Goal: Information Seeking & Learning: Learn about a topic

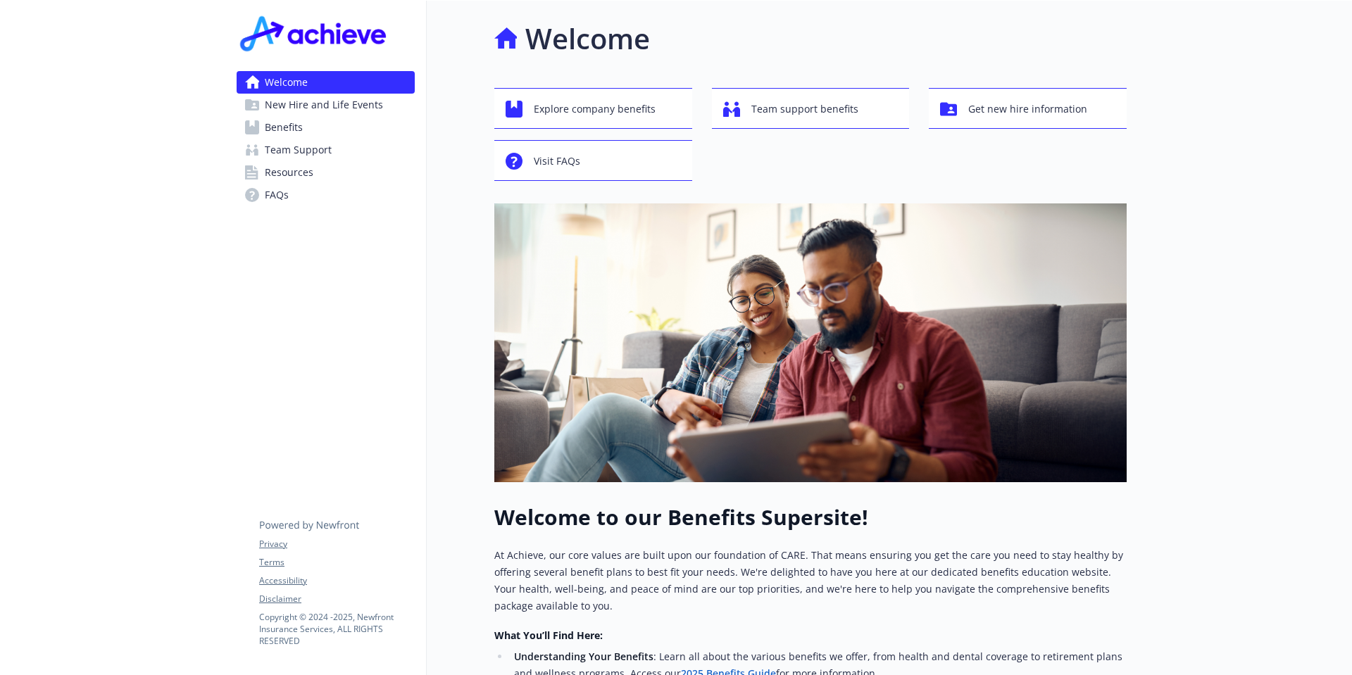
click at [309, 127] on link "Benefits" at bounding box center [326, 127] width 178 height 23
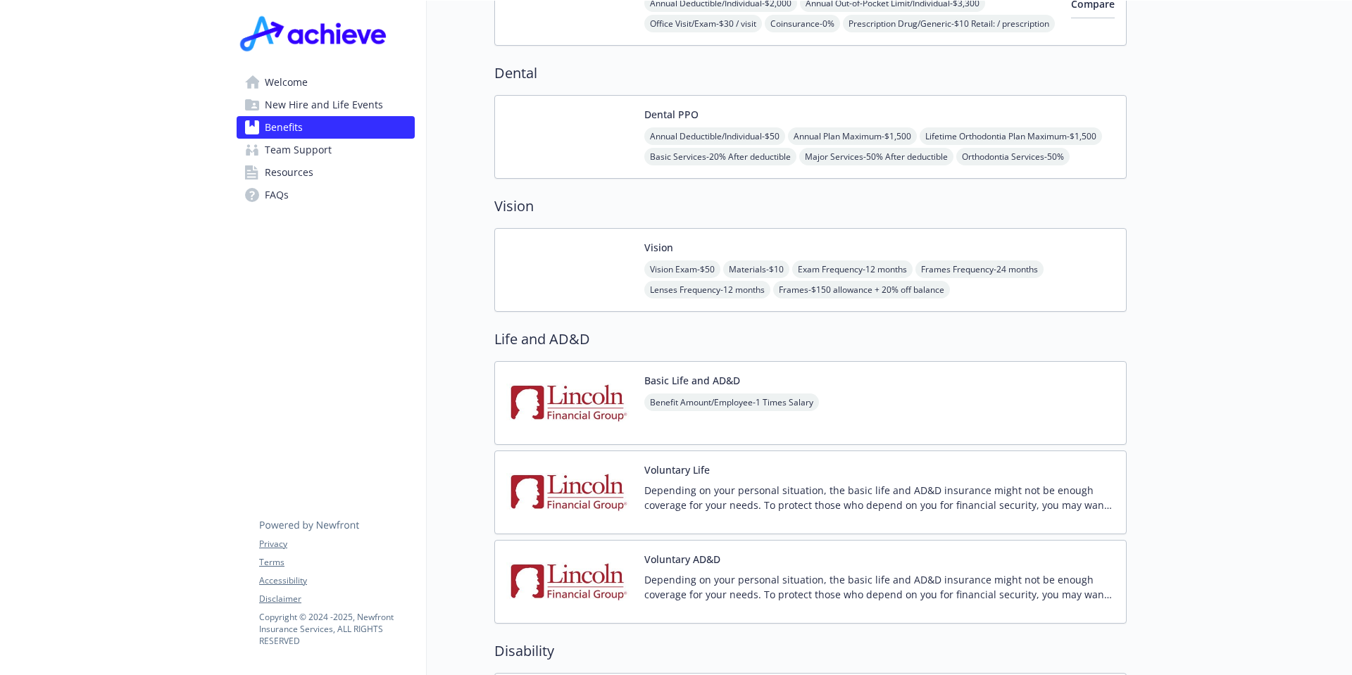
scroll to position [775, 0]
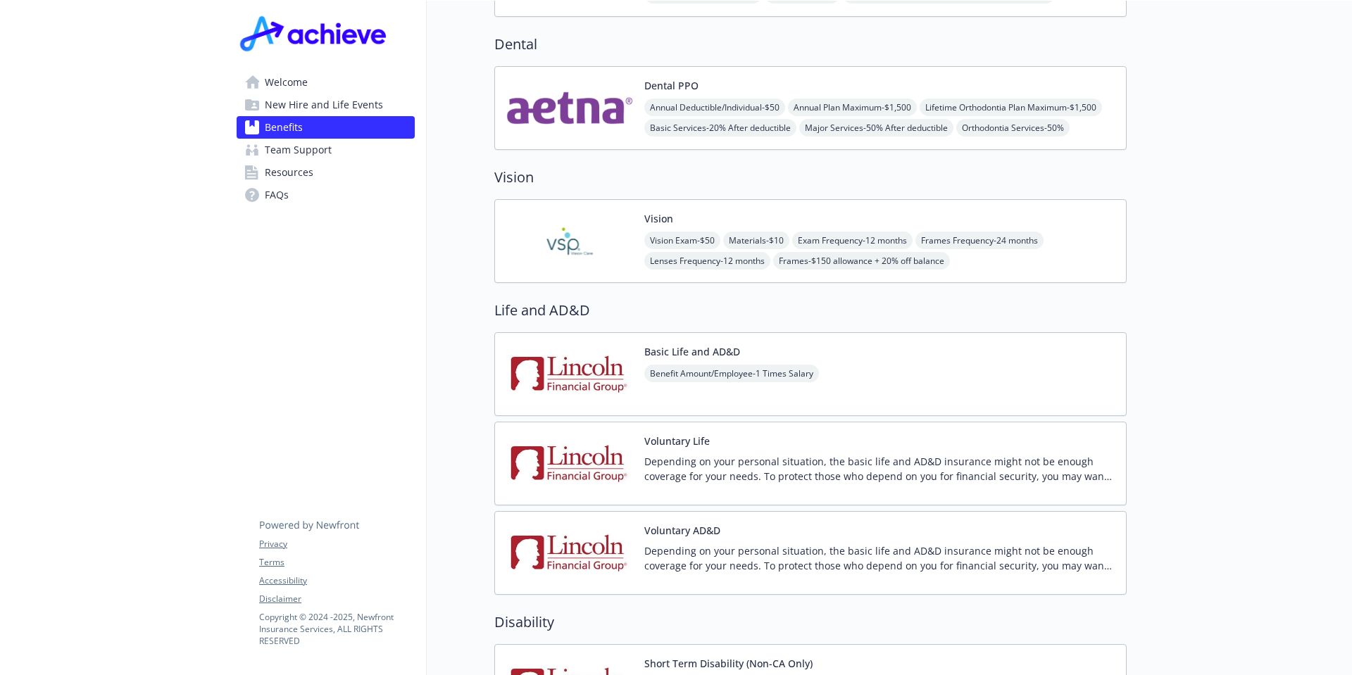
click at [583, 225] on img at bounding box center [569, 241] width 127 height 60
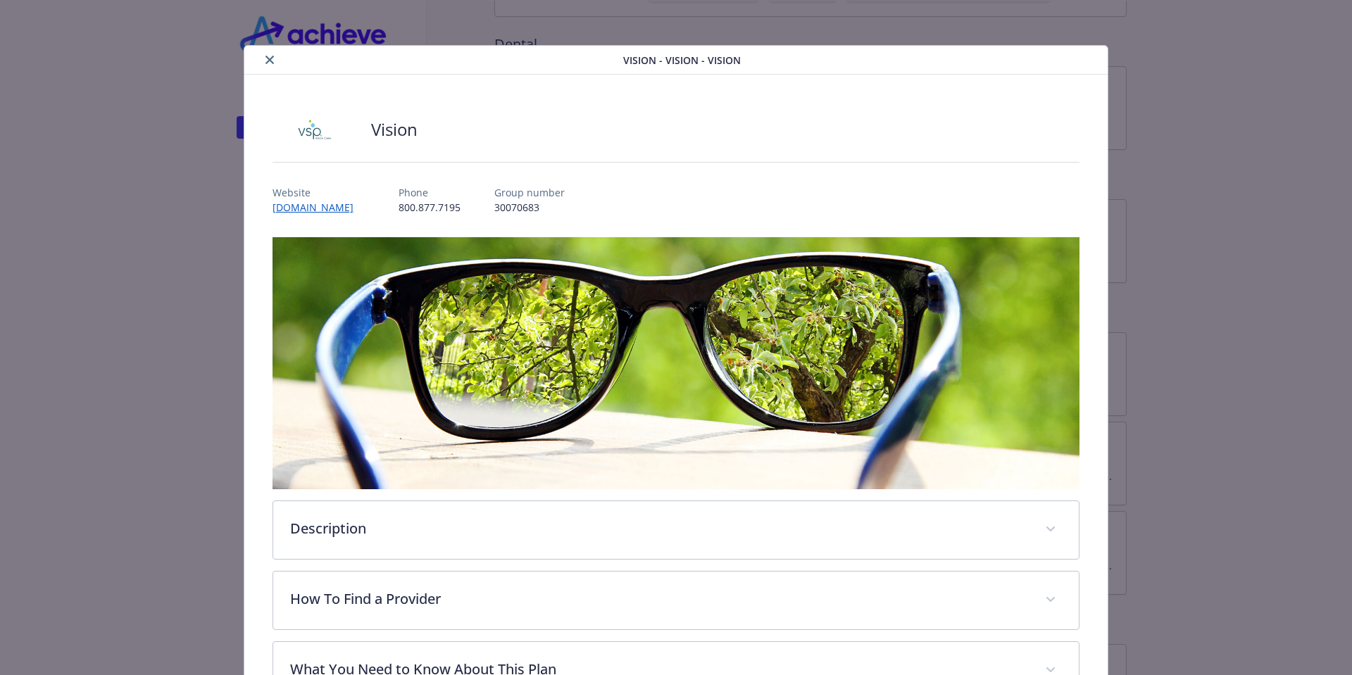
scroll to position [42, 0]
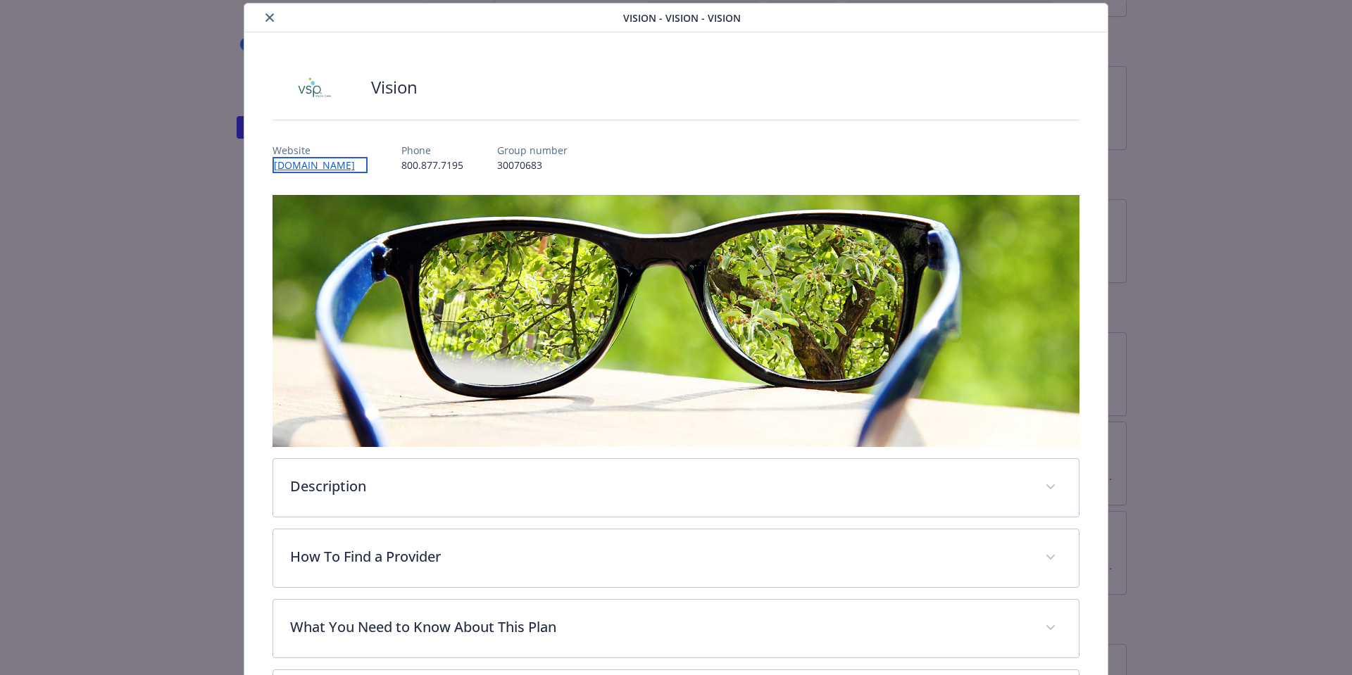
click at [293, 165] on link "[DOMAIN_NAME]" at bounding box center [320, 165] width 95 height 16
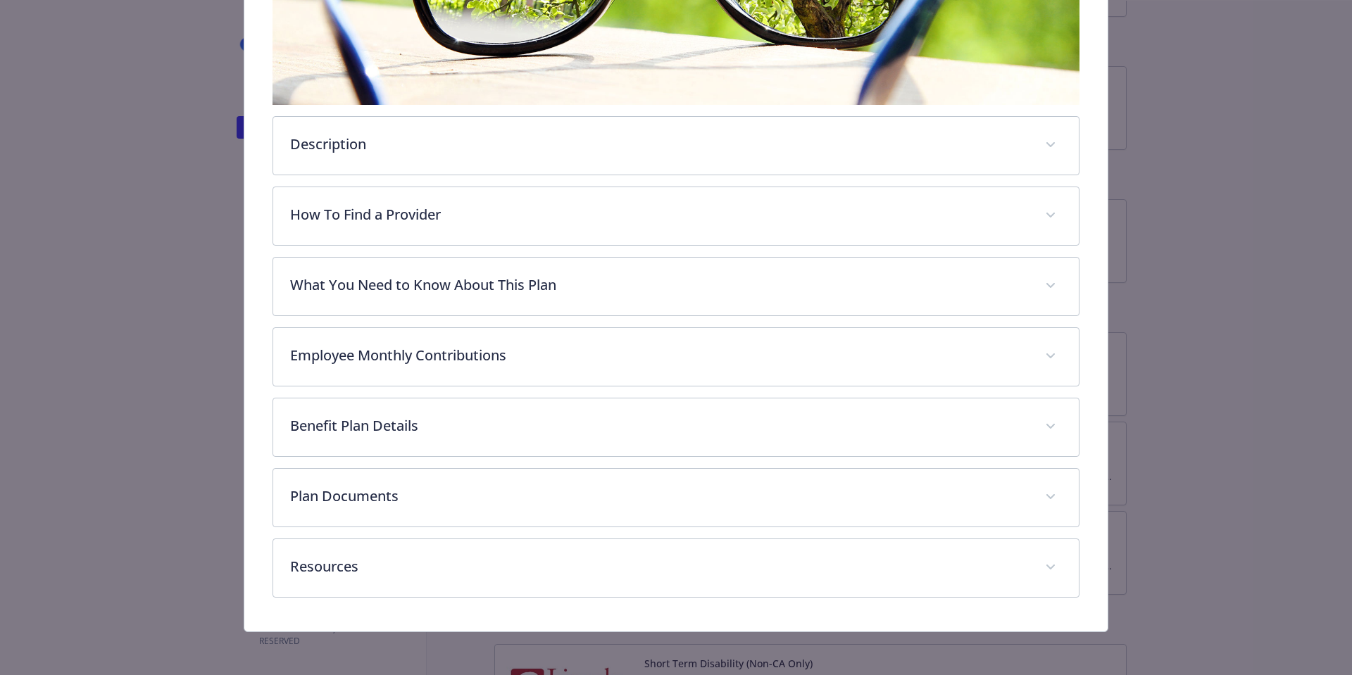
scroll to position [314, 0]
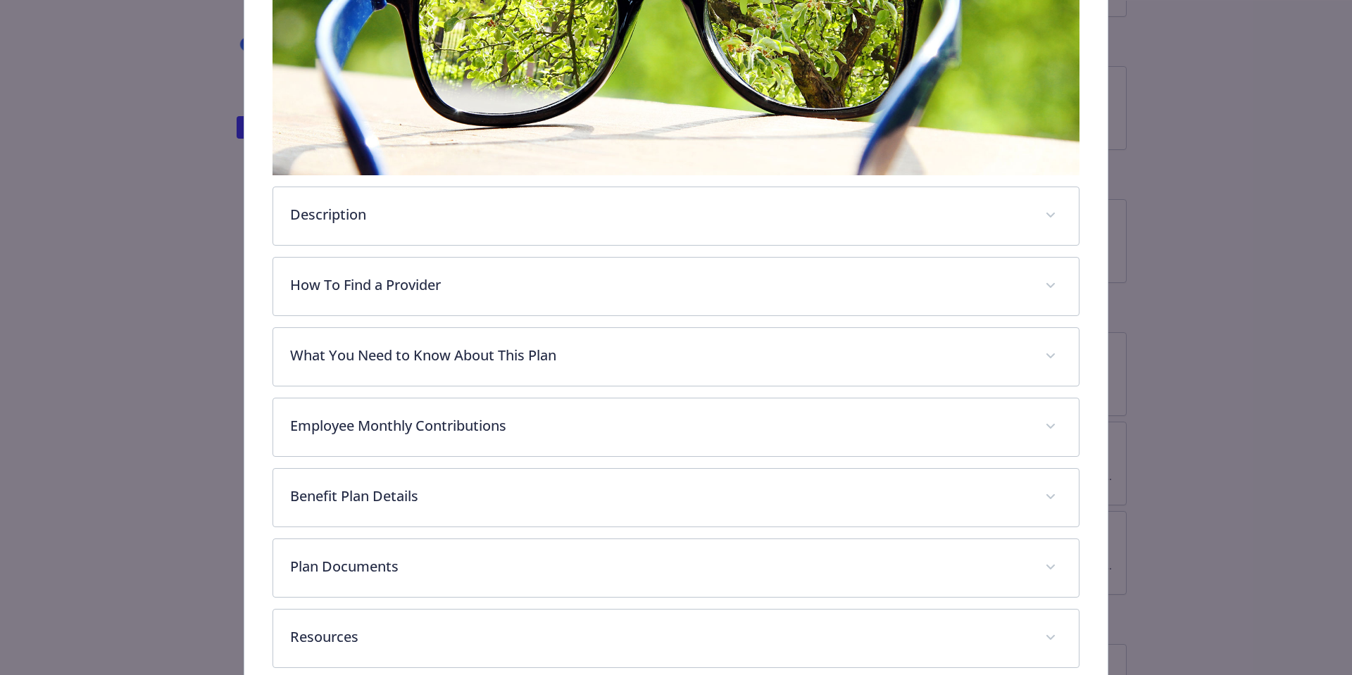
click at [590, 388] on div "Description You have the option to choose any vision provider. However, you wil…" at bounding box center [677, 295] width 808 height 745
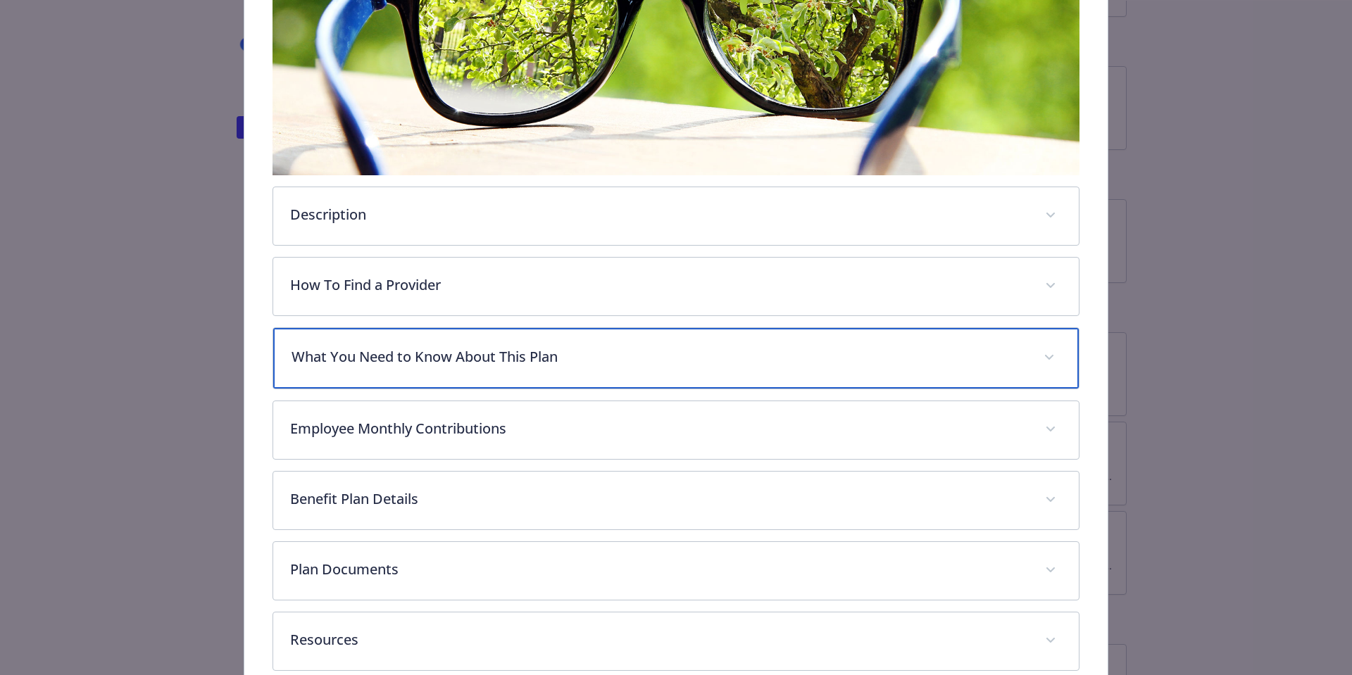
click at [592, 368] on div "What You Need to Know About This Plan" at bounding box center [676, 358] width 806 height 61
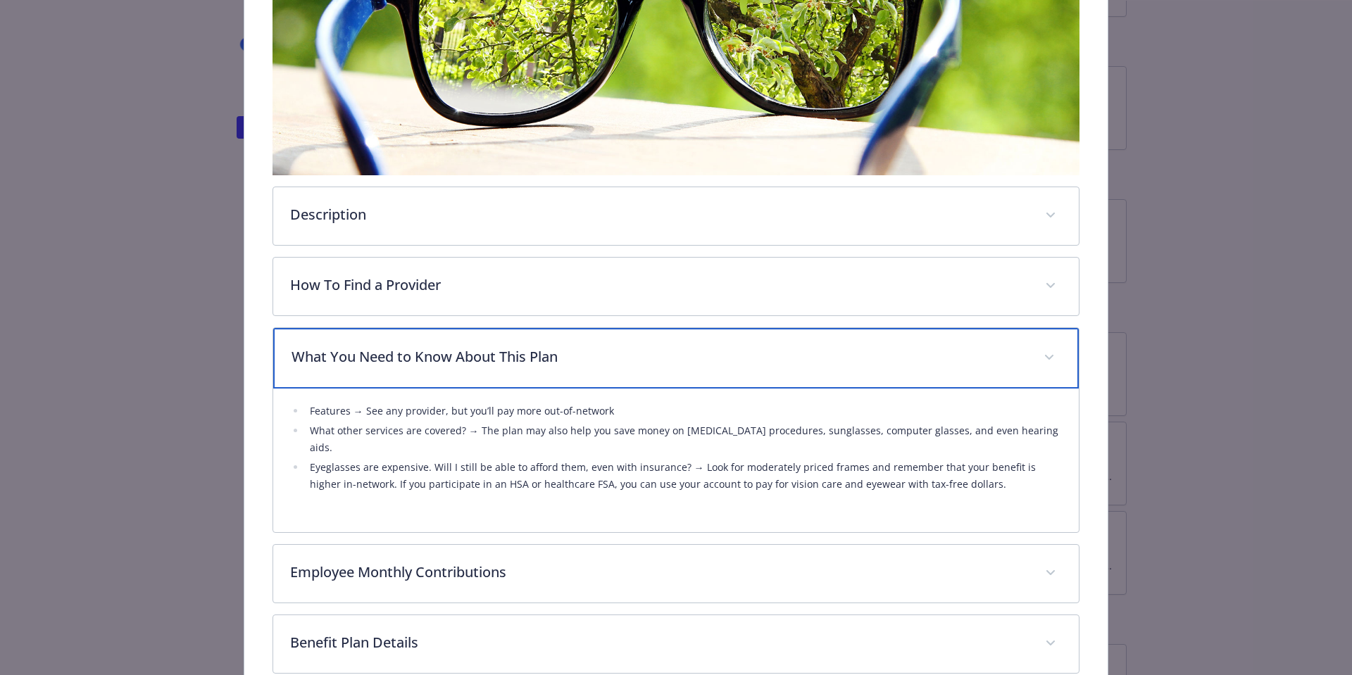
click at [1048, 363] on span "details for plan Vision - Vision - Vision" at bounding box center [1049, 357] width 23 height 23
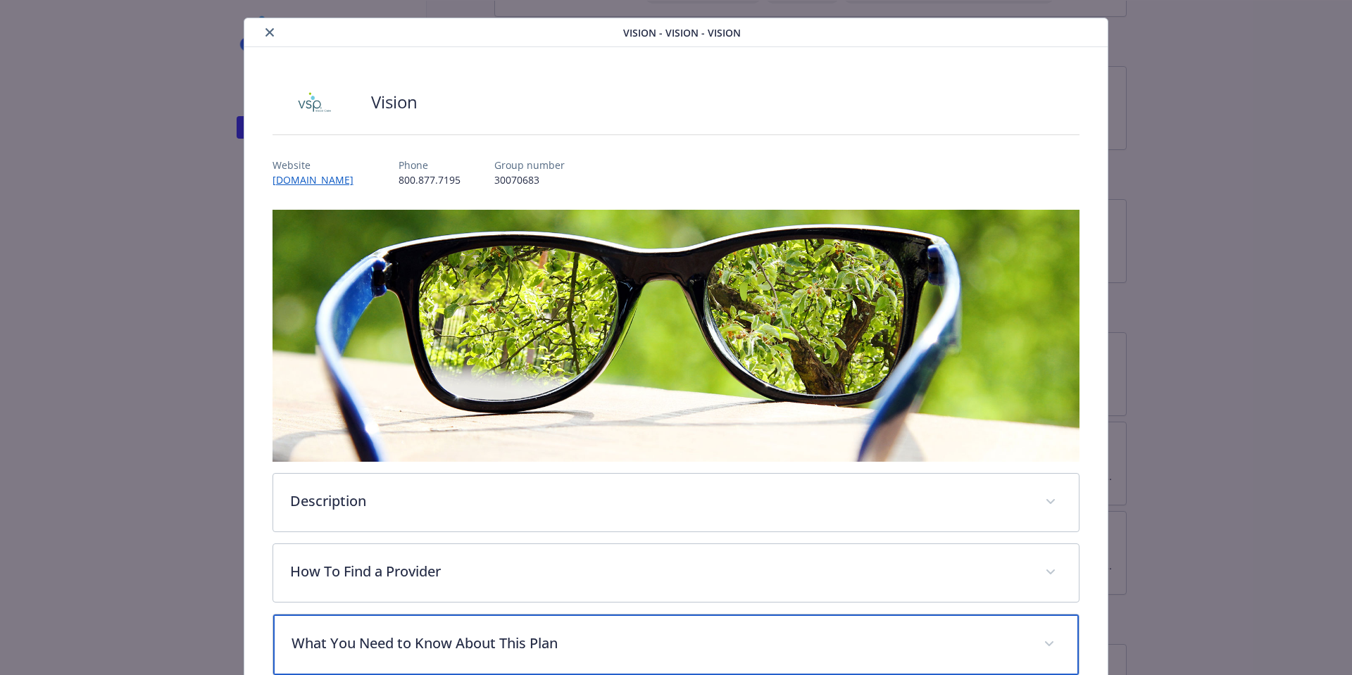
scroll to position [0, 0]
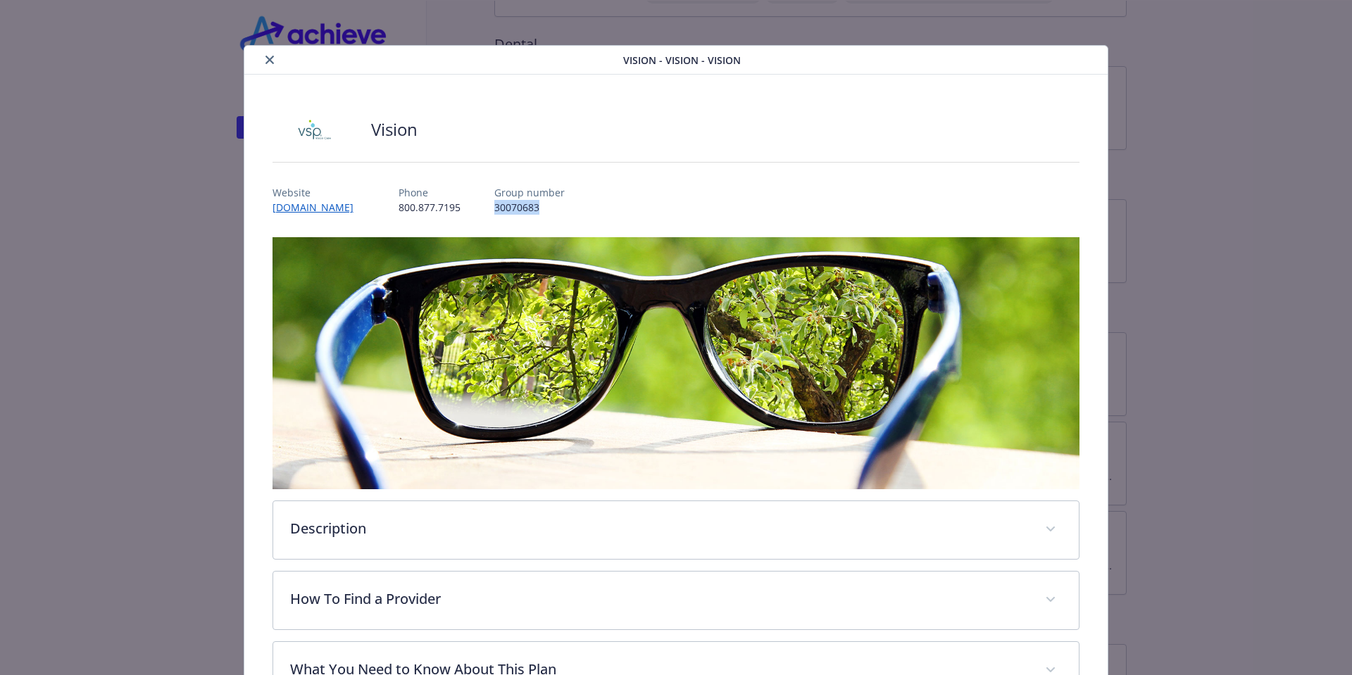
drag, startPoint x: 528, startPoint y: 212, endPoint x: 468, endPoint y: 213, distance: 60.6
click at [468, 213] on div "Website [DOMAIN_NAME] Phone [PHONE_NUMBER] Group number 30070683" at bounding box center [677, 194] width 808 height 41
click at [594, 206] on div "Website [DOMAIN_NAME] Phone [PHONE_NUMBER] Group number 30070683" at bounding box center [677, 194] width 808 height 41
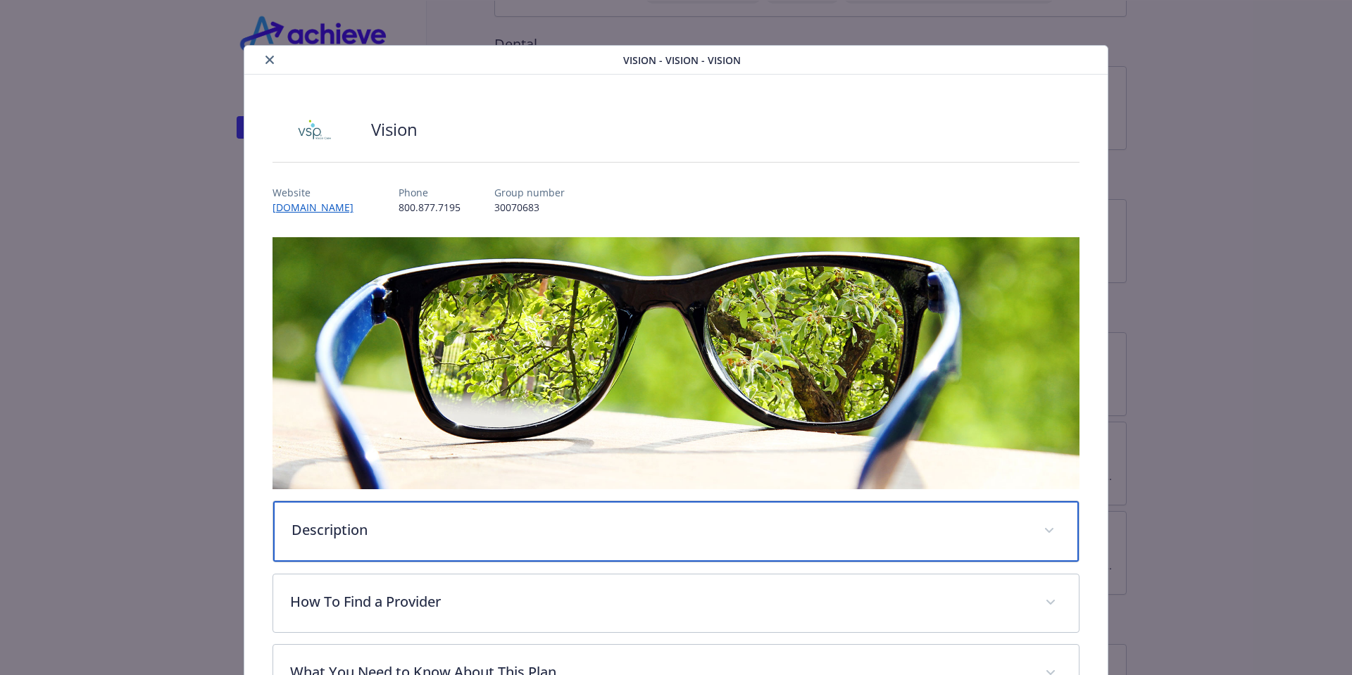
click at [520, 537] on p "Description" at bounding box center [660, 530] width 736 height 21
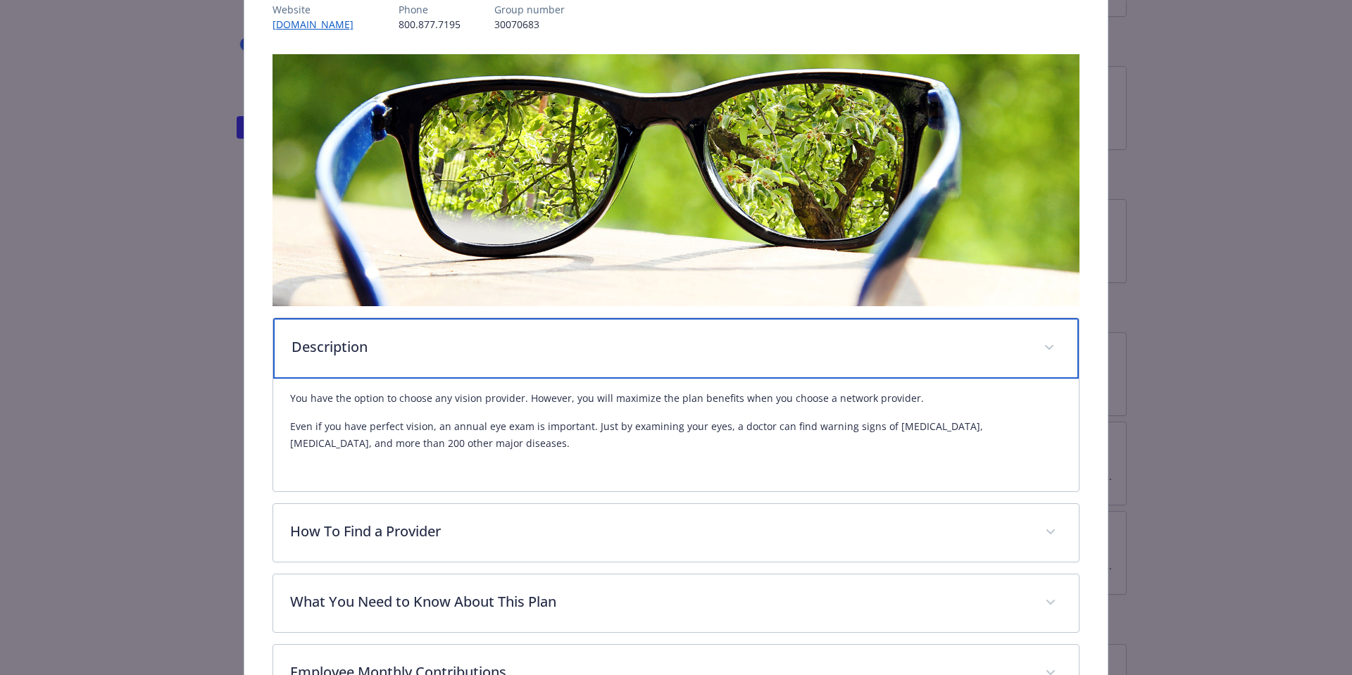
scroll to position [282, 0]
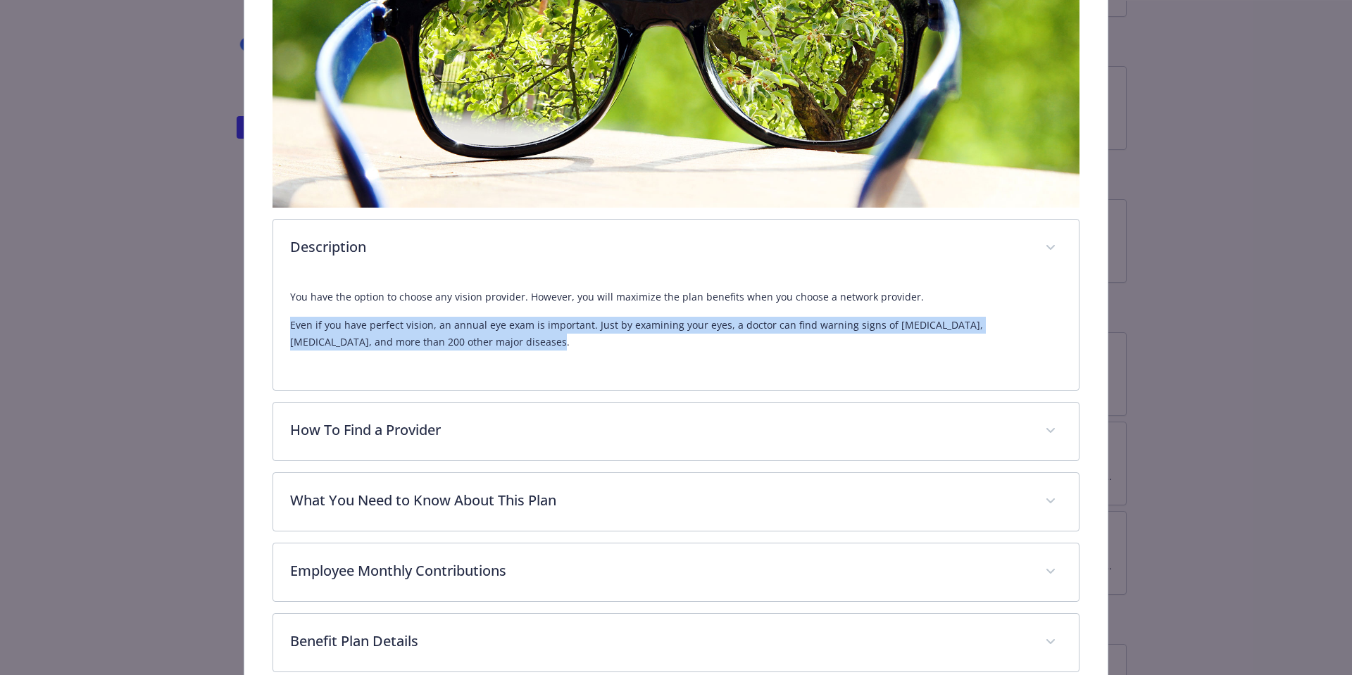
drag, startPoint x: 506, startPoint y: 358, endPoint x: 280, endPoint y: 308, distance: 231.4
click at [280, 308] on div "You have the option to choose any vision provider. However, you will maximize t…" at bounding box center [676, 333] width 806 height 113
click at [702, 361] on div "You have the option to choose any vision provider. However, you will maximize t…" at bounding box center [676, 325] width 773 height 96
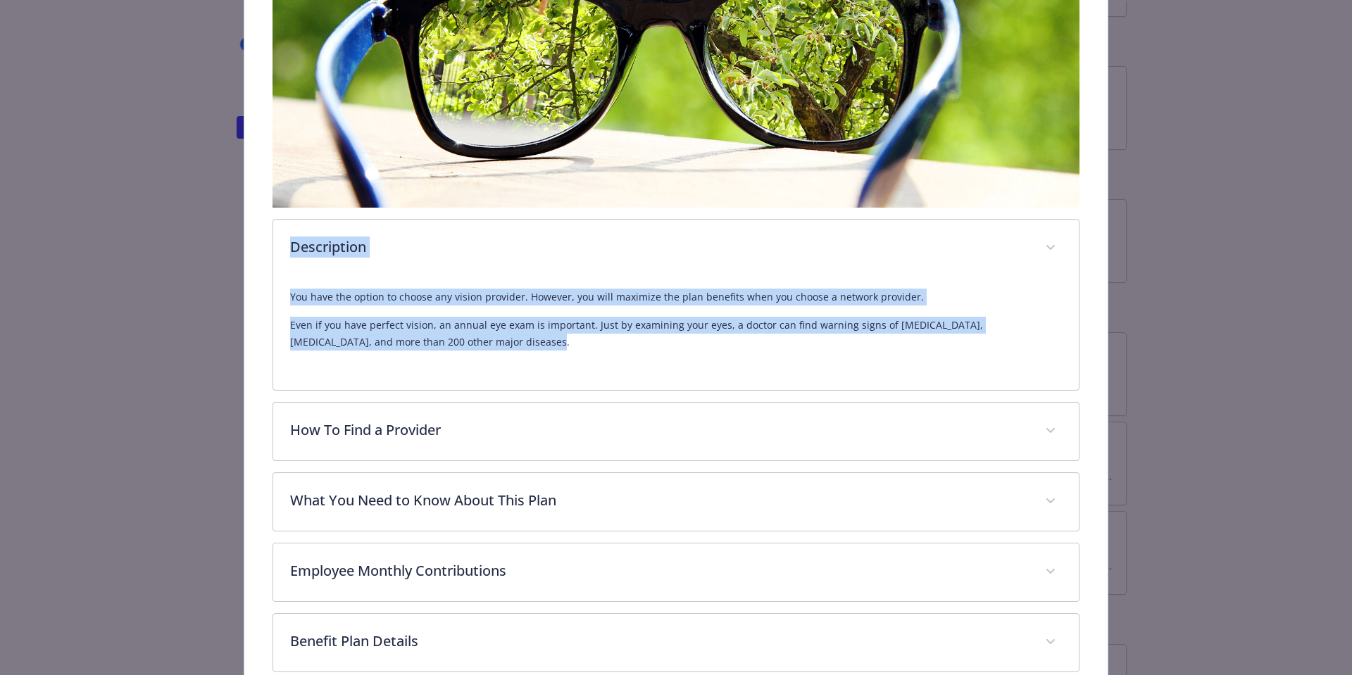
drag, startPoint x: 496, startPoint y: 342, endPoint x: 189, endPoint y: 242, distance: 323.6
click at [188, 241] on div "Vision - Vision - Vision Vision Website [DOMAIN_NAME] Phone [PHONE_NUMBER] Grou…" at bounding box center [676, 305] width 1082 height 1085
click at [618, 322] on p "Even if you have perfect vision, an annual eye exam is important. Just by exami…" at bounding box center [676, 334] width 773 height 34
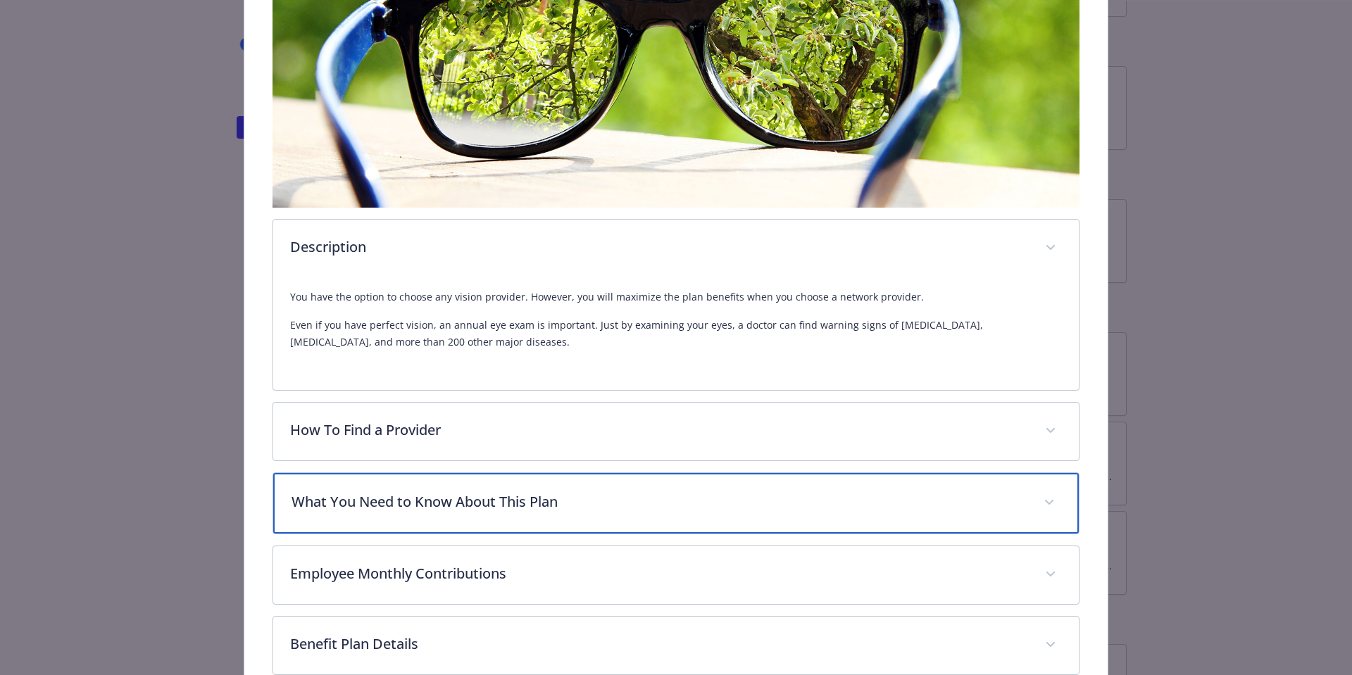
drag, startPoint x: 628, startPoint y: 505, endPoint x: 818, endPoint y: 441, distance: 200.7
click at [628, 505] on p "What You Need to Know About This Plan" at bounding box center [660, 502] width 736 height 21
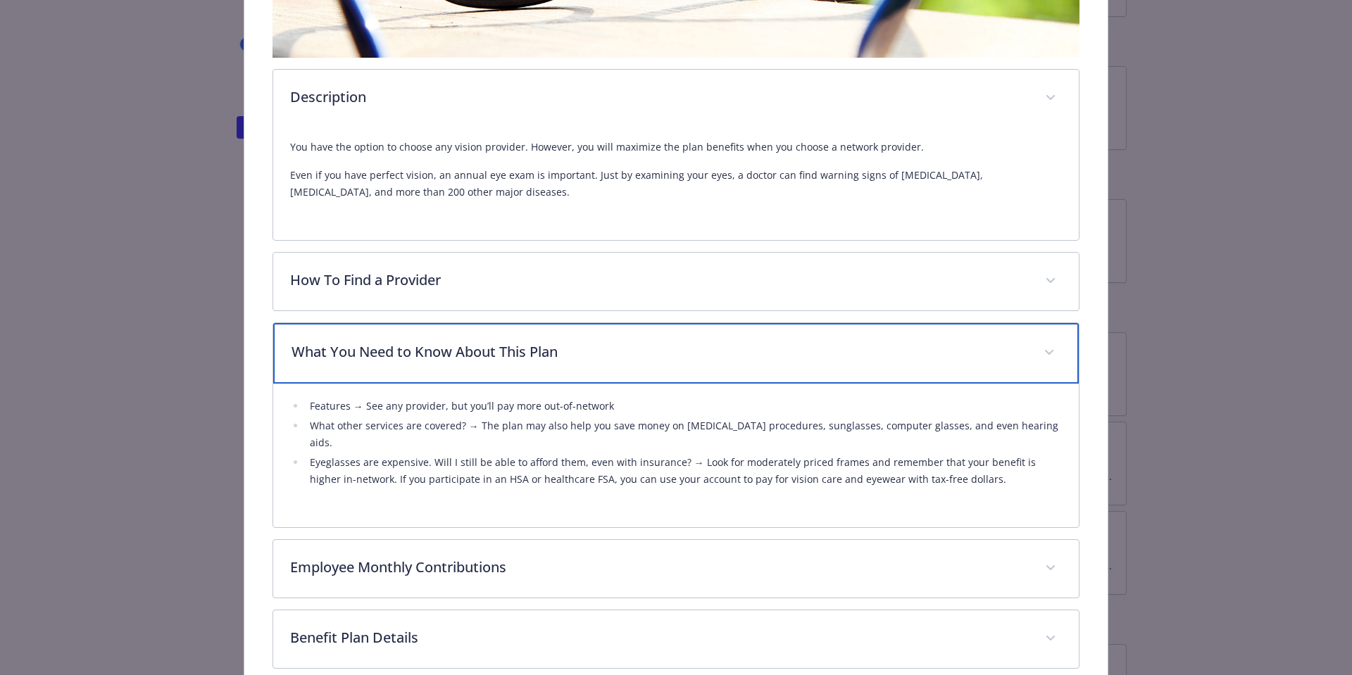
scroll to position [627, 0]
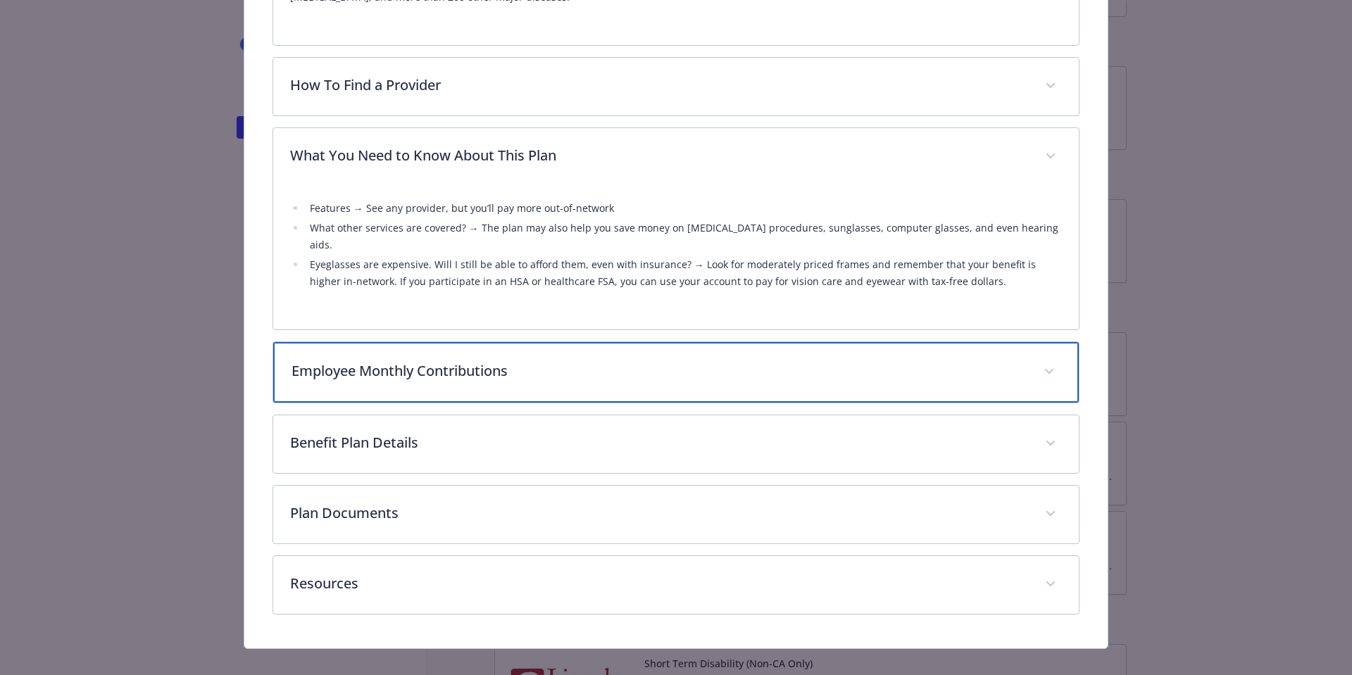
click at [657, 375] on div "Employee Monthly Contributions" at bounding box center [676, 372] width 806 height 61
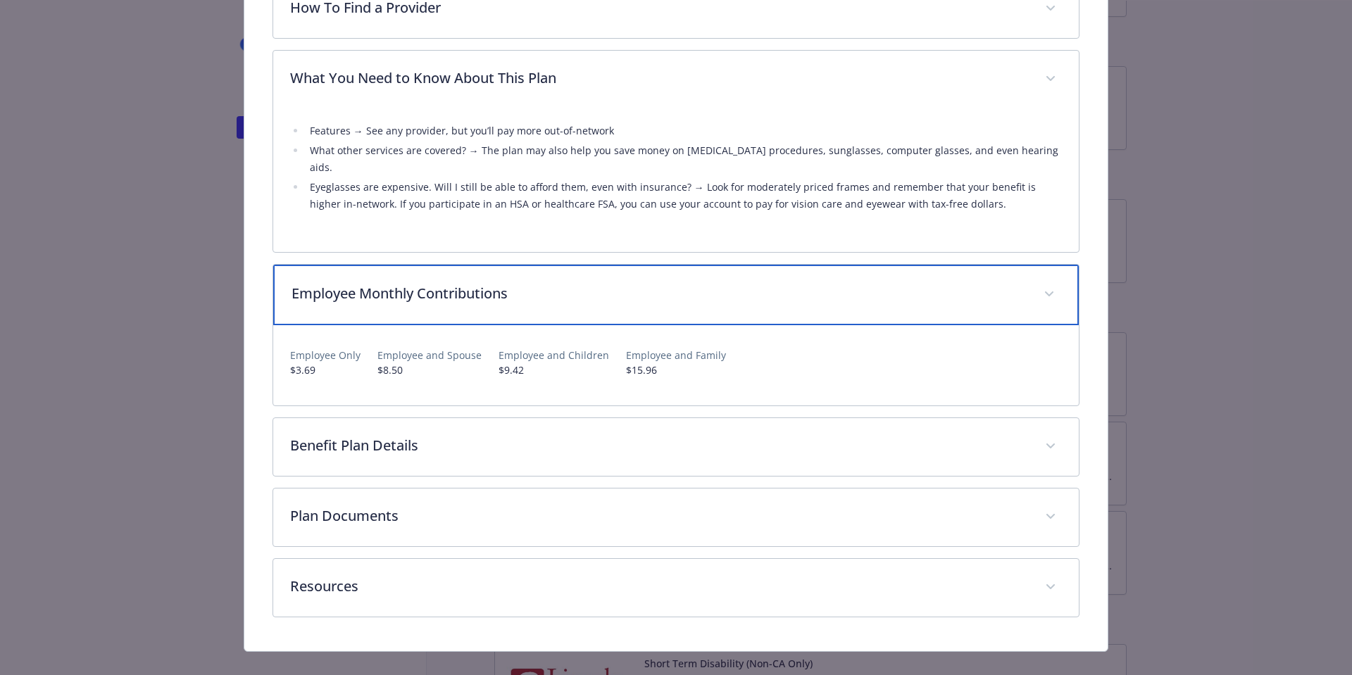
scroll to position [707, 0]
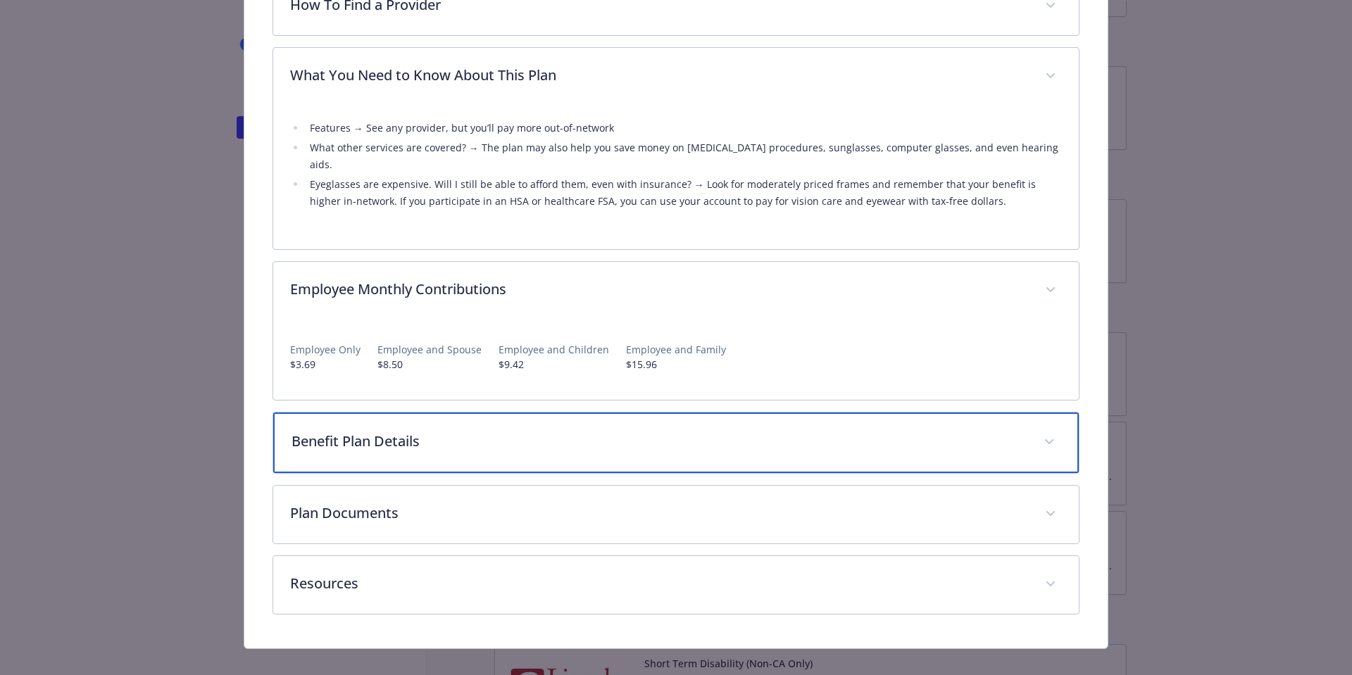
click at [627, 413] on div "Benefit Plan Details" at bounding box center [676, 443] width 806 height 61
